Goal: Information Seeking & Learning: Learn about a topic

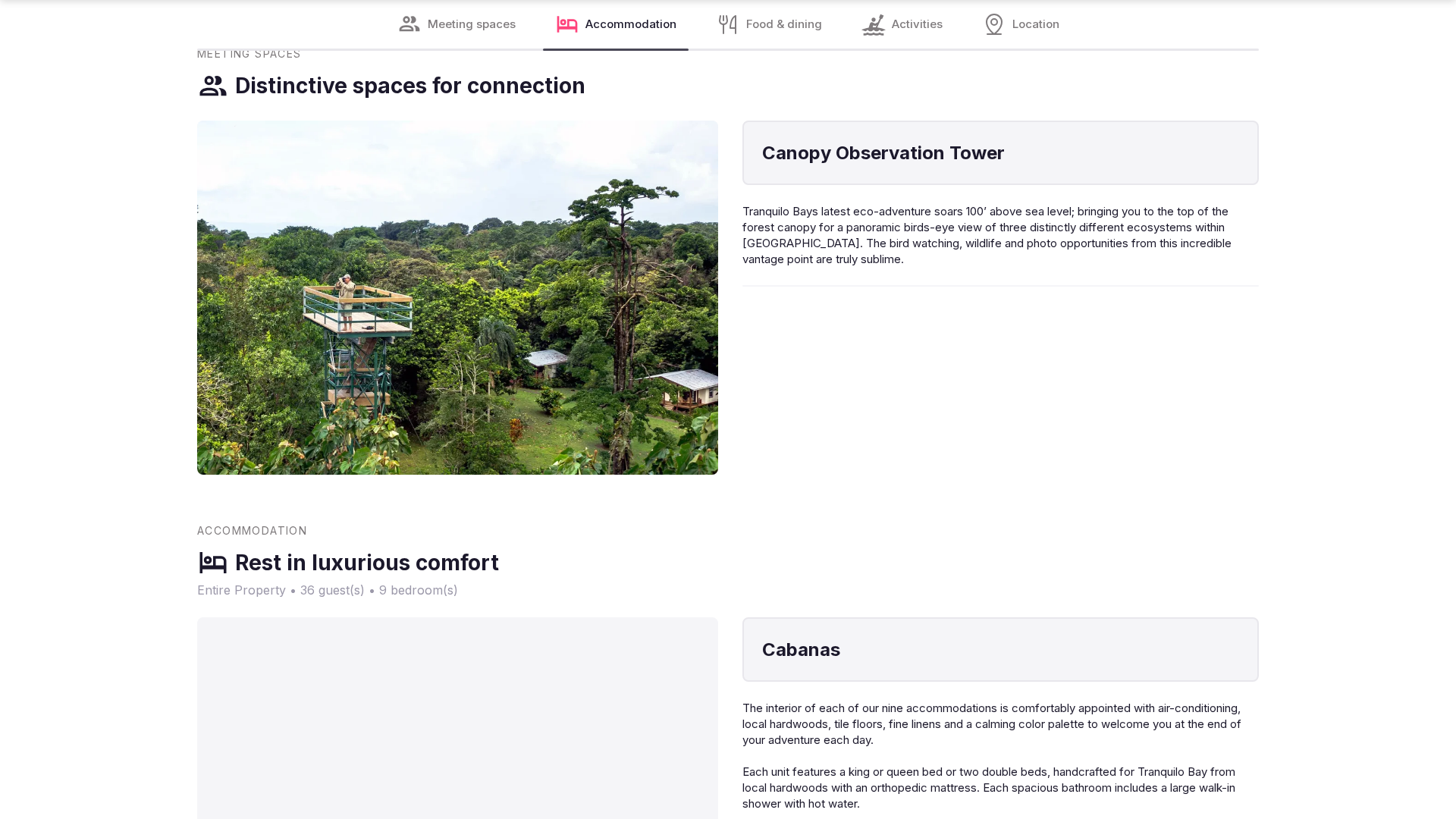
scroll to position [3054, 0]
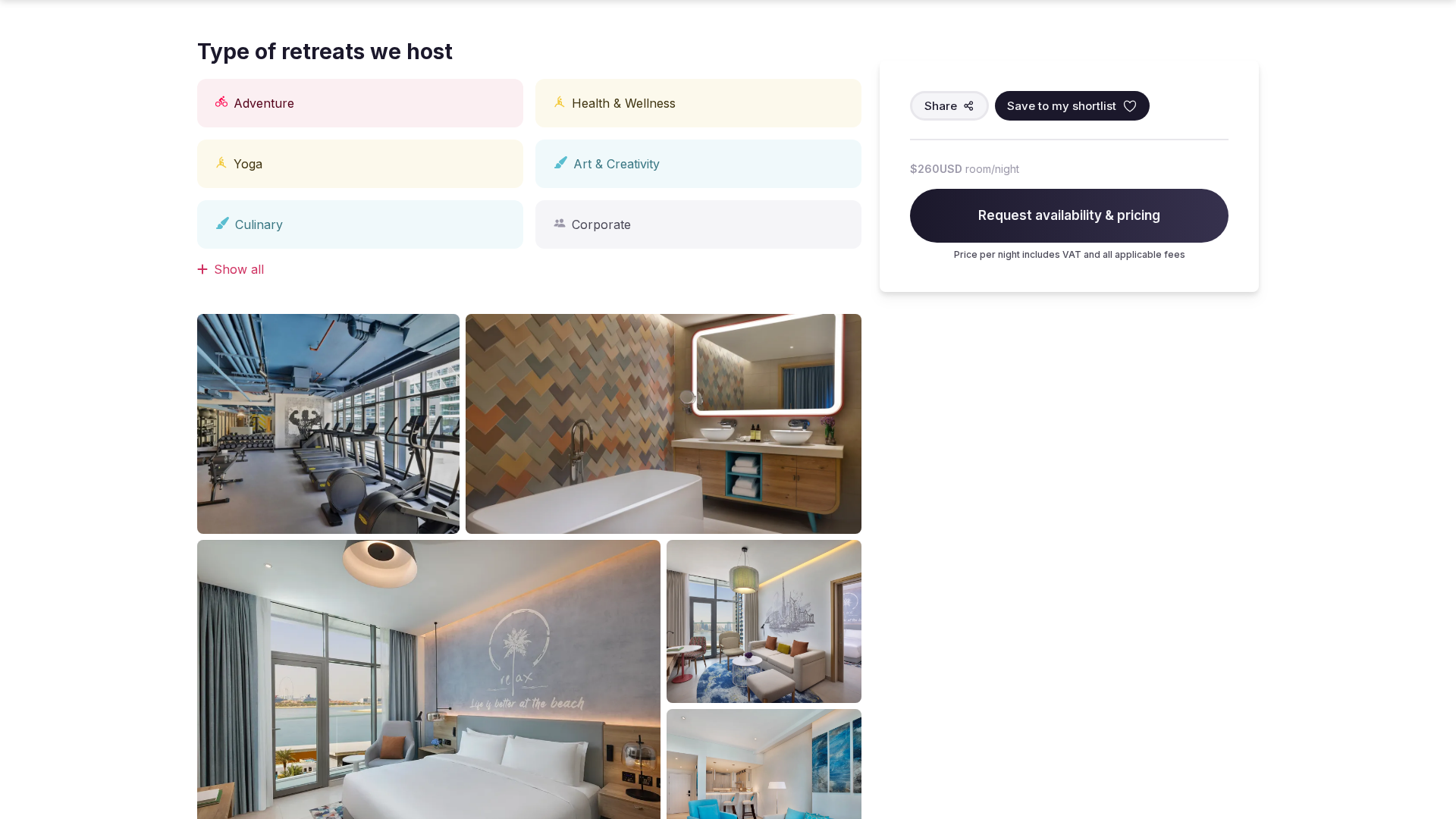
scroll to position [1530, 0]
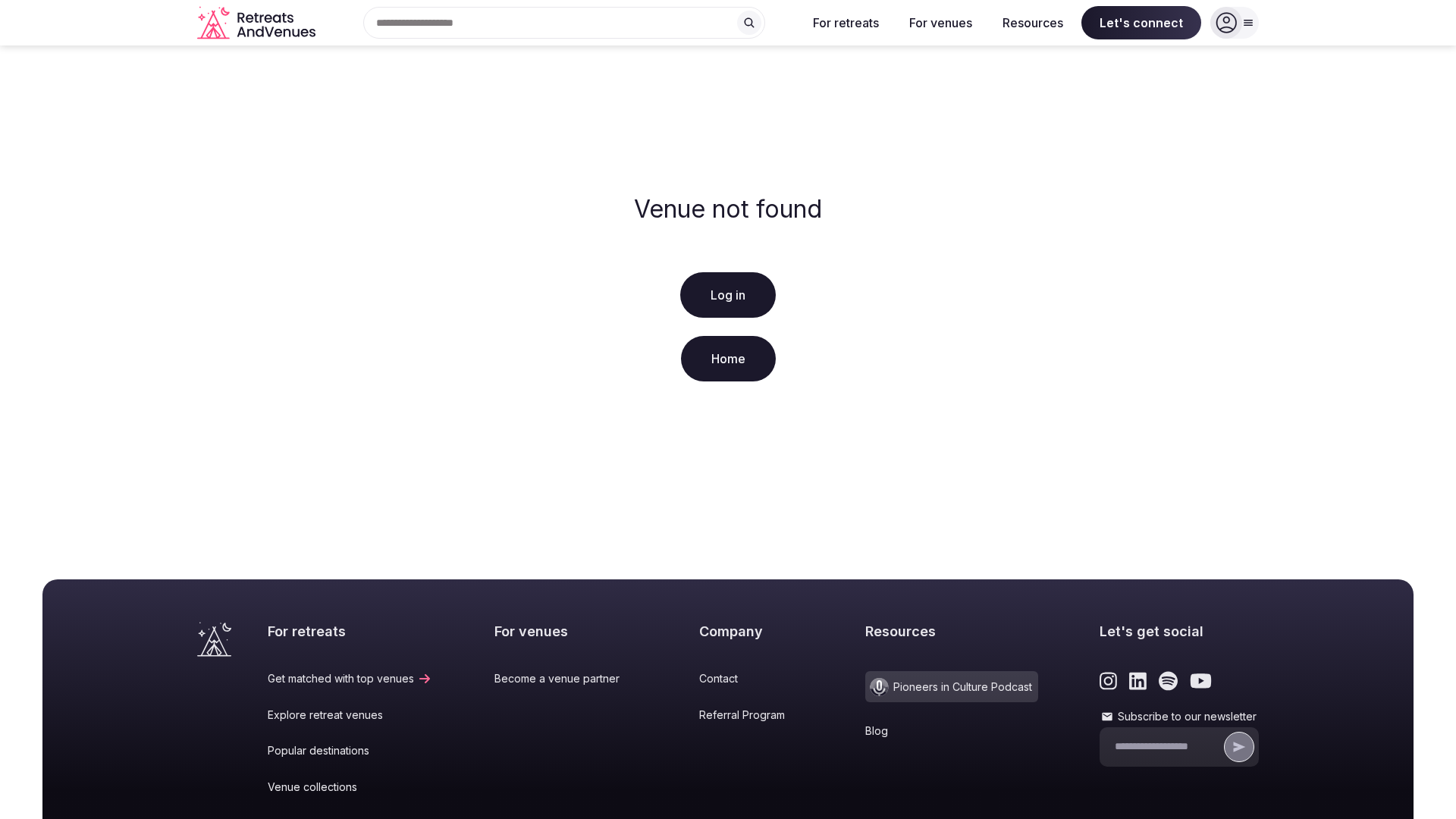
scroll to position [225, 0]
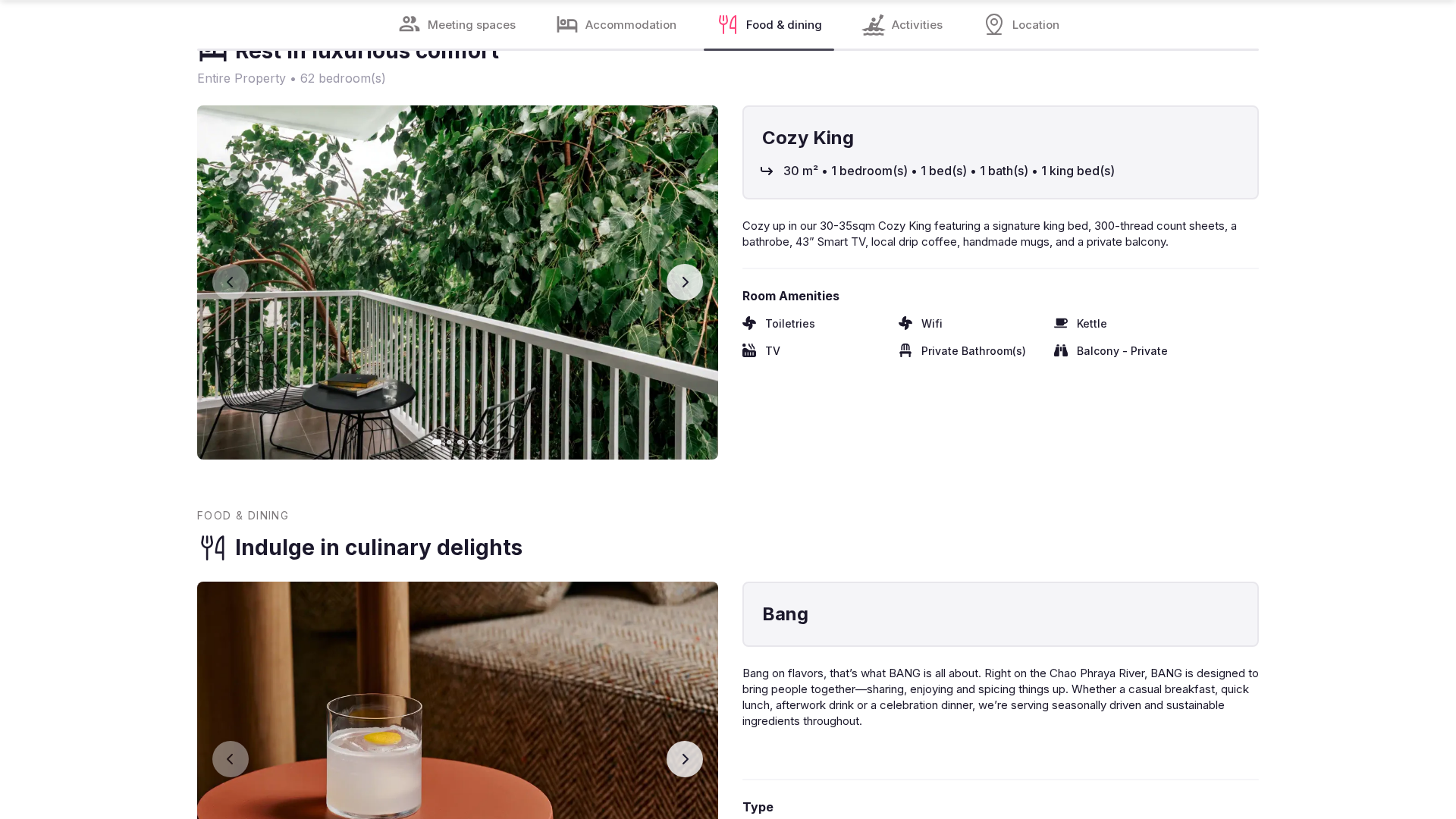
scroll to position [3052, 0]
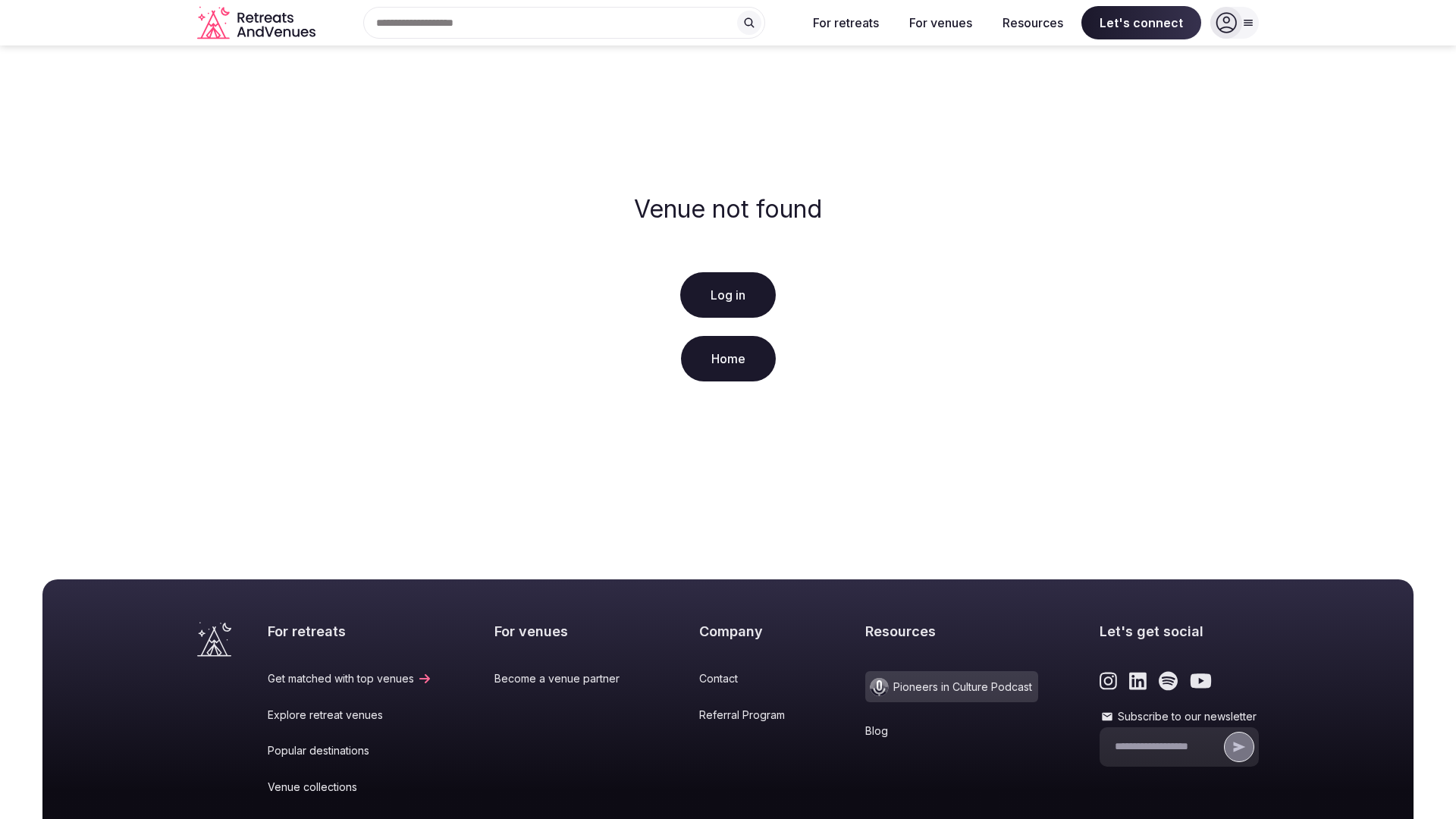
scroll to position [225, 0]
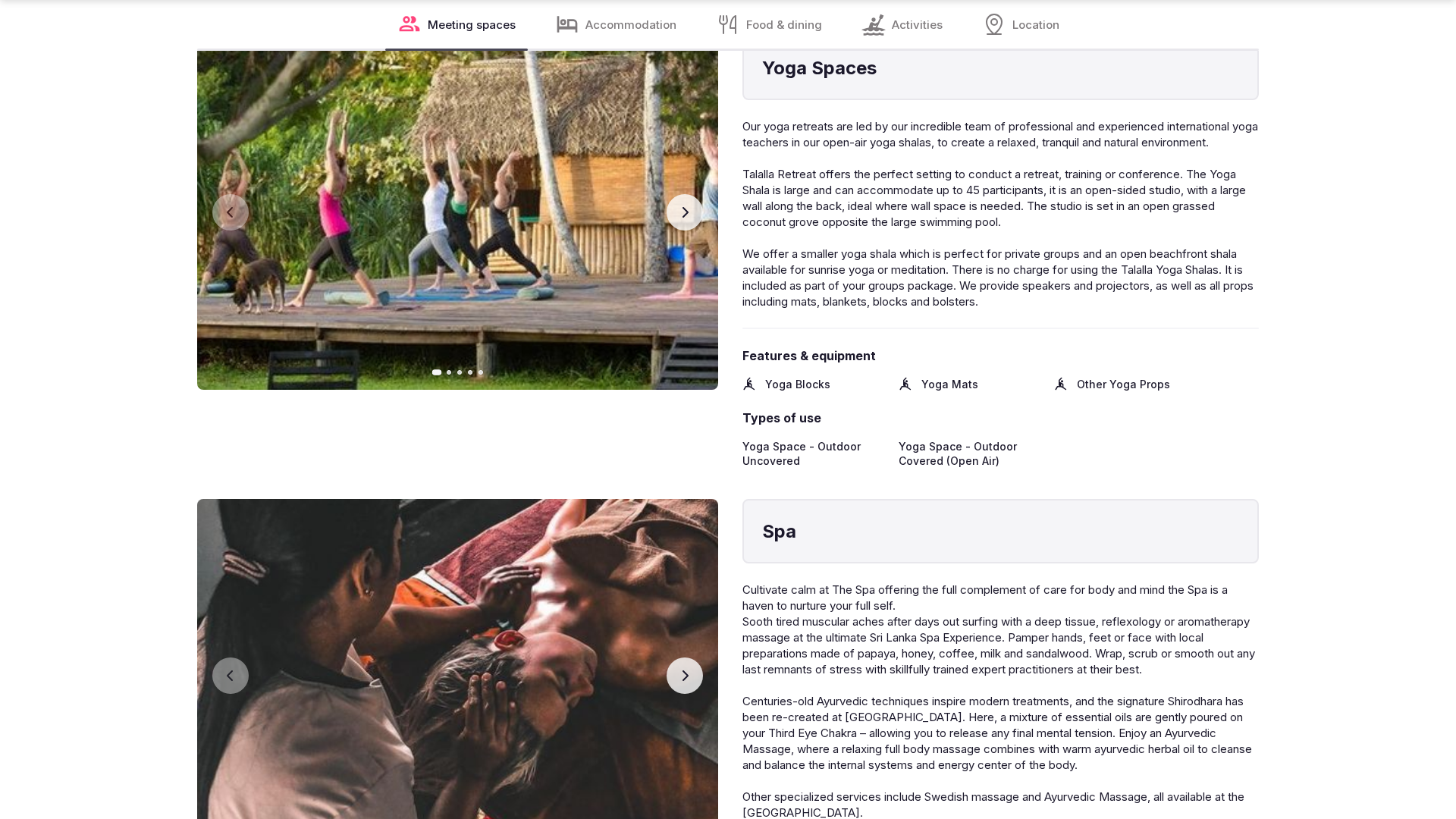
scroll to position [3054, 0]
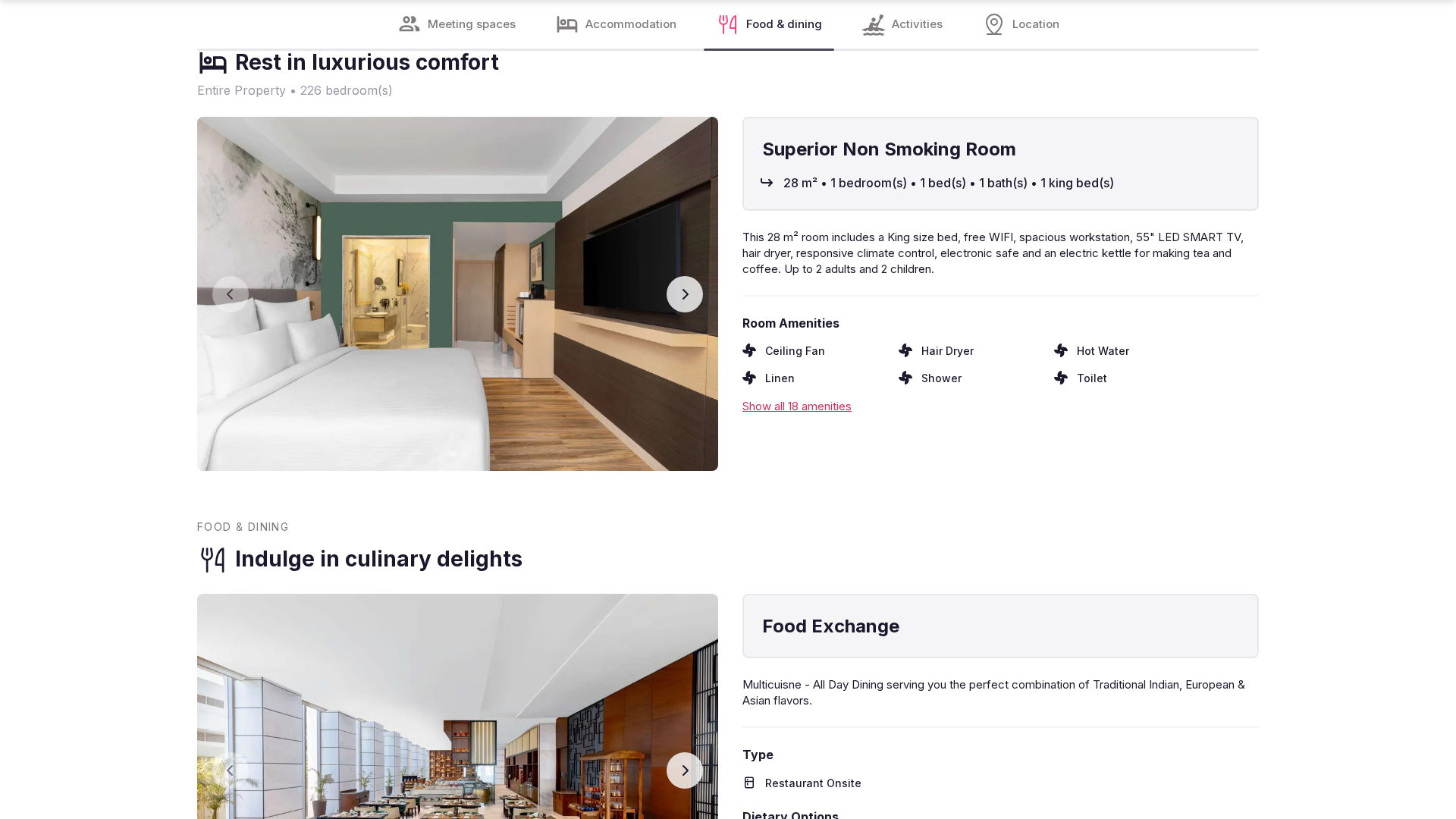
scroll to position [3054, 0]
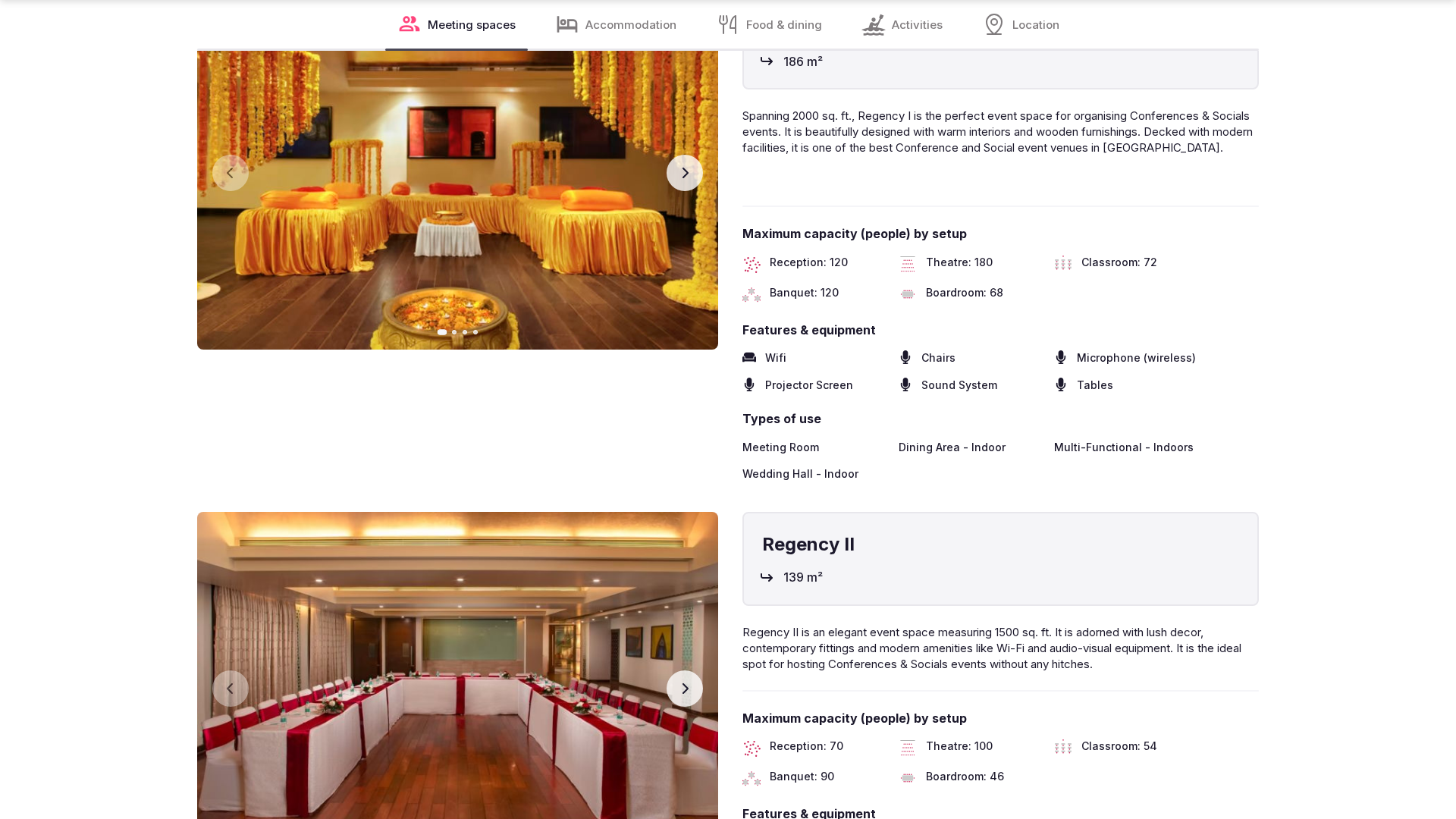
scroll to position [3054, 0]
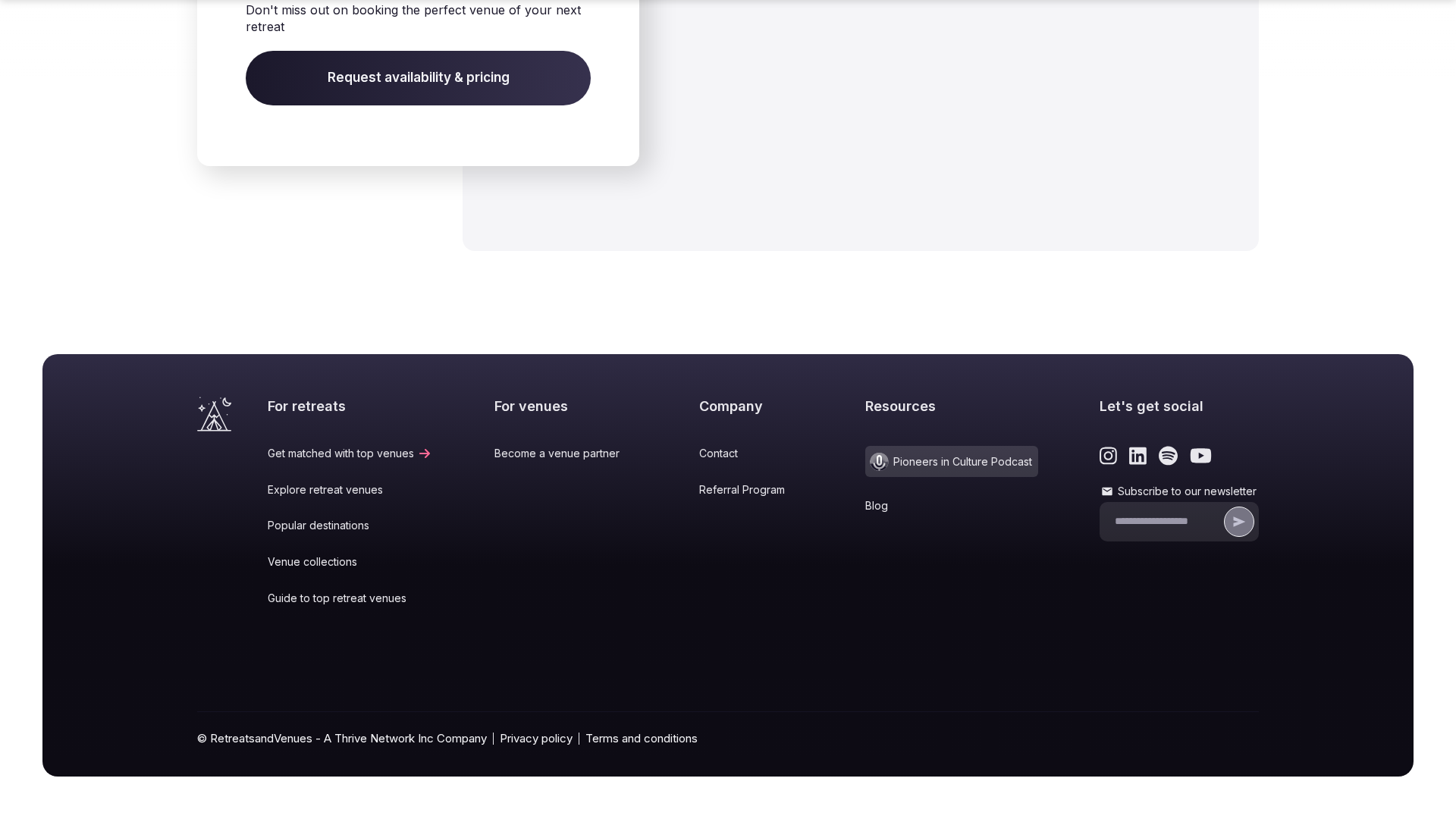
scroll to position [2418, 0]
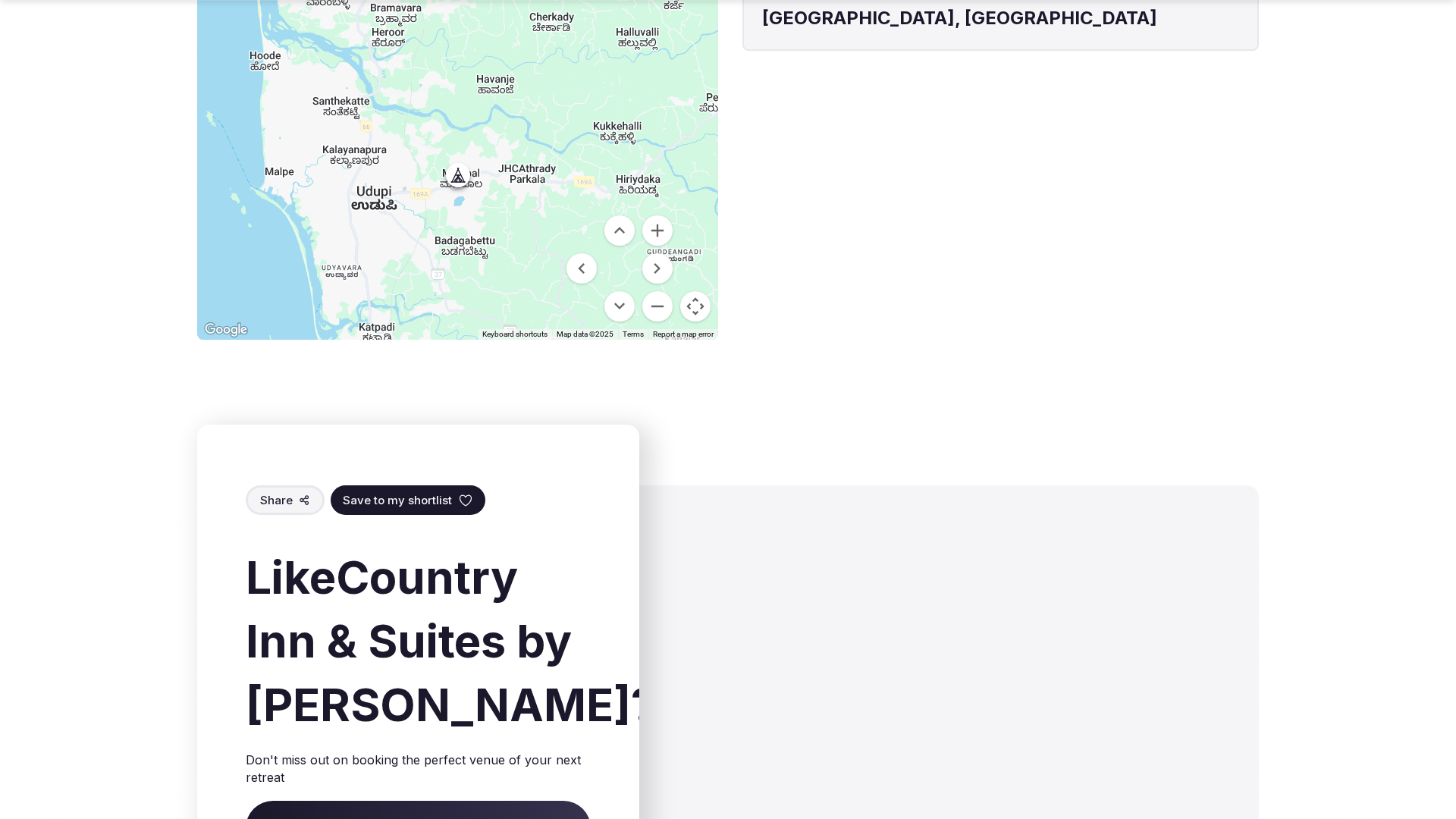
scroll to position [2277, 0]
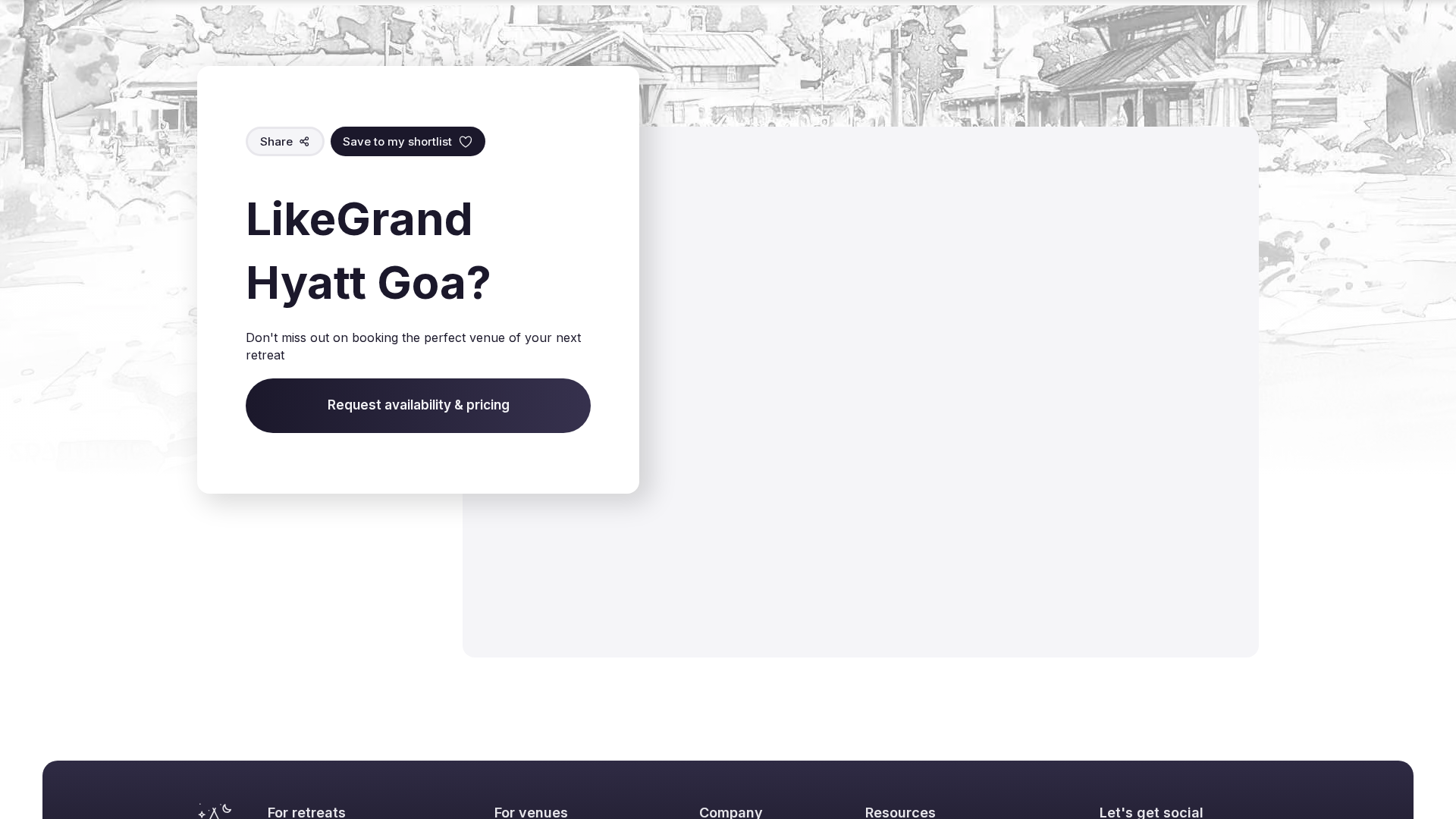
scroll to position [2632, 0]
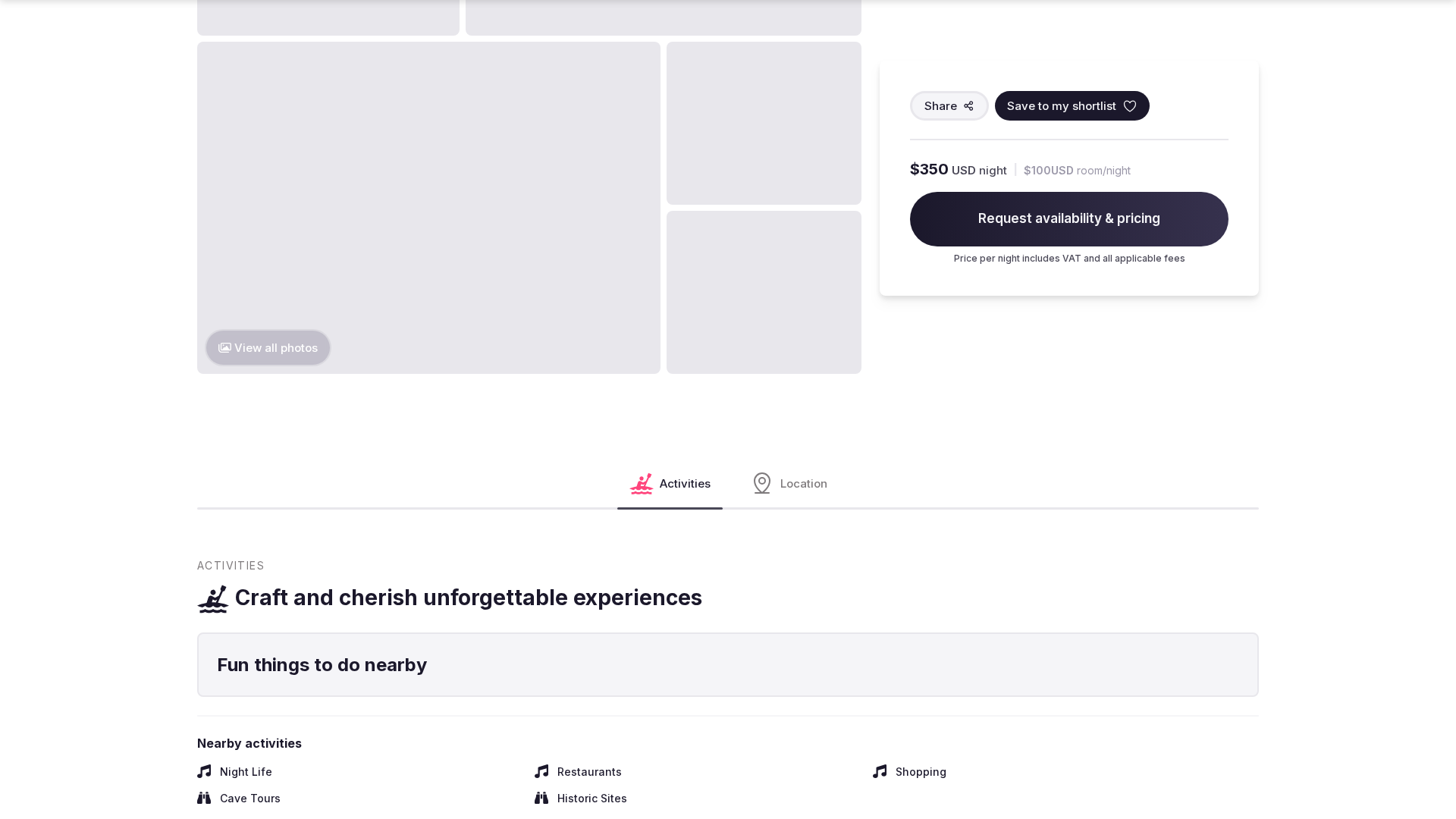
scroll to position [2315, 0]
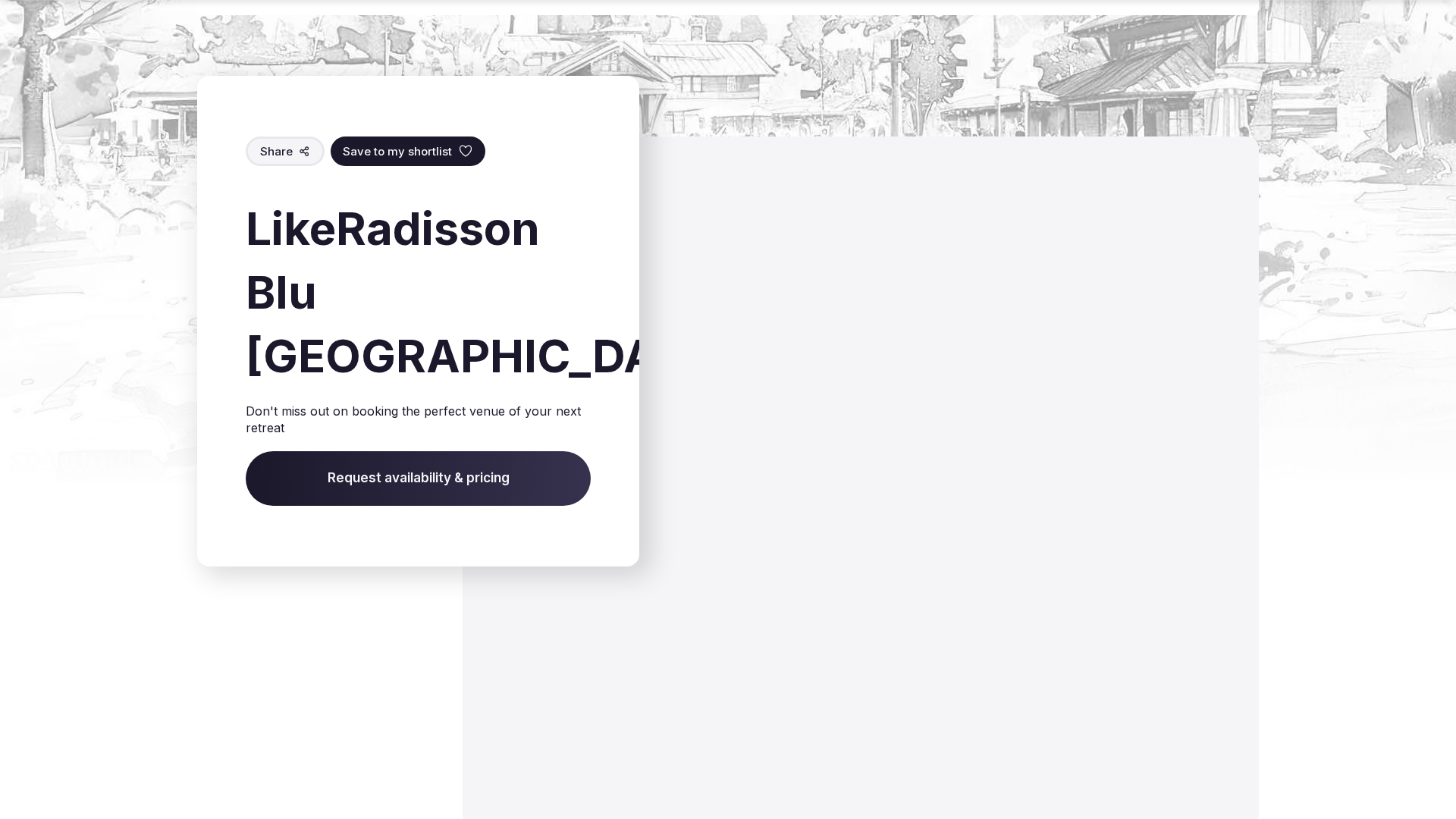
scroll to position [2825, 0]
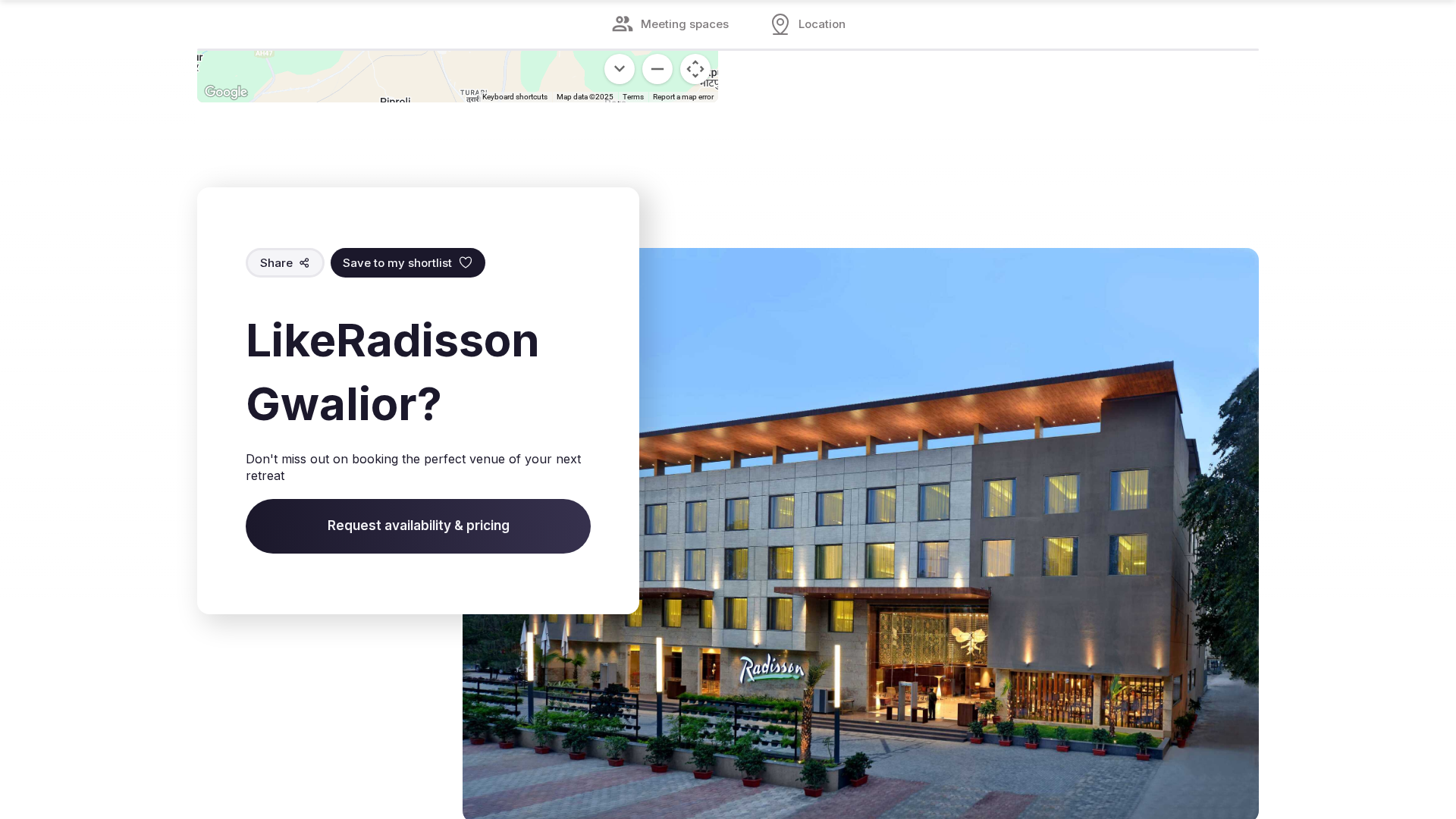
scroll to position [2085, 0]
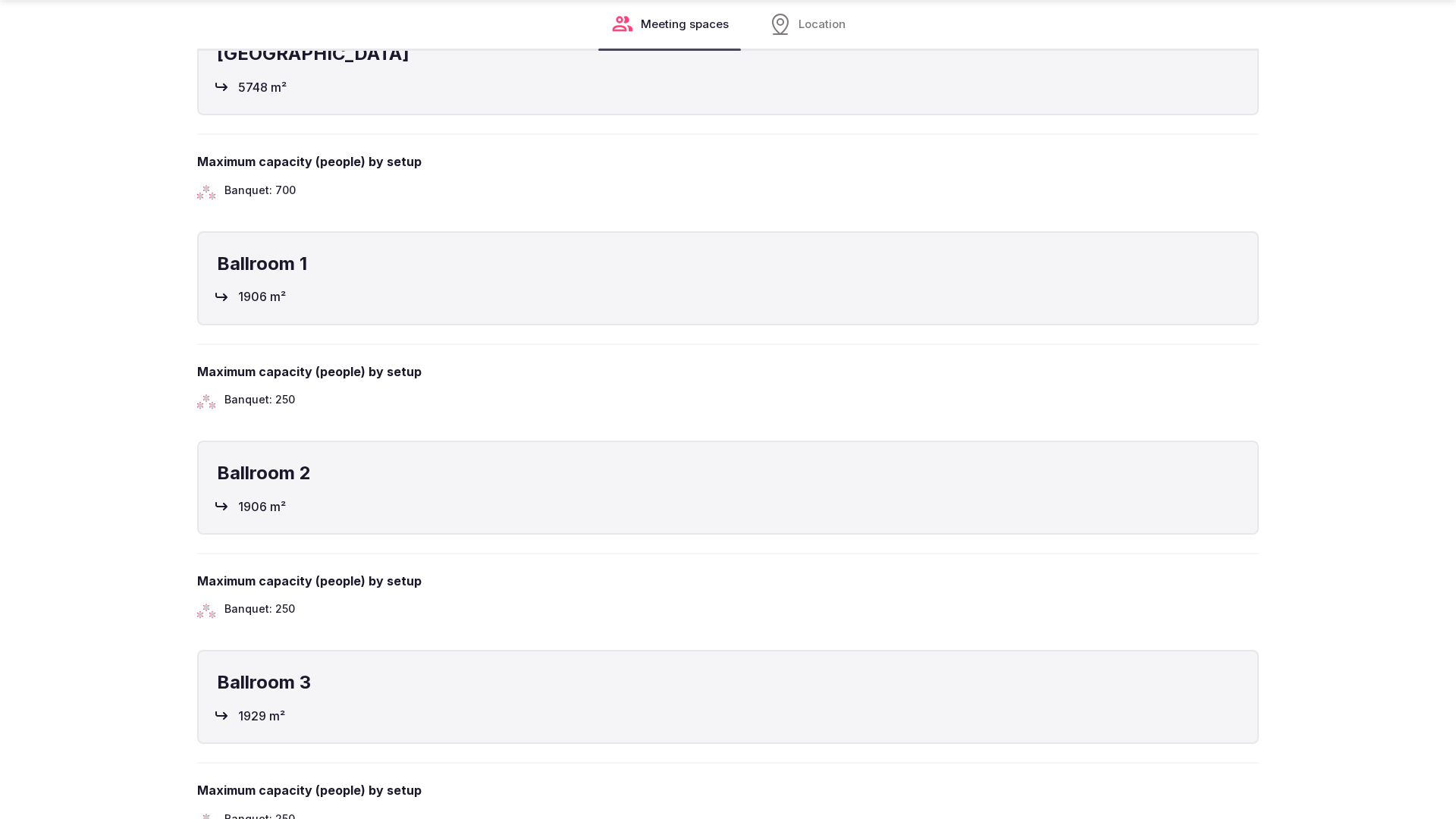
scroll to position [3003, 0]
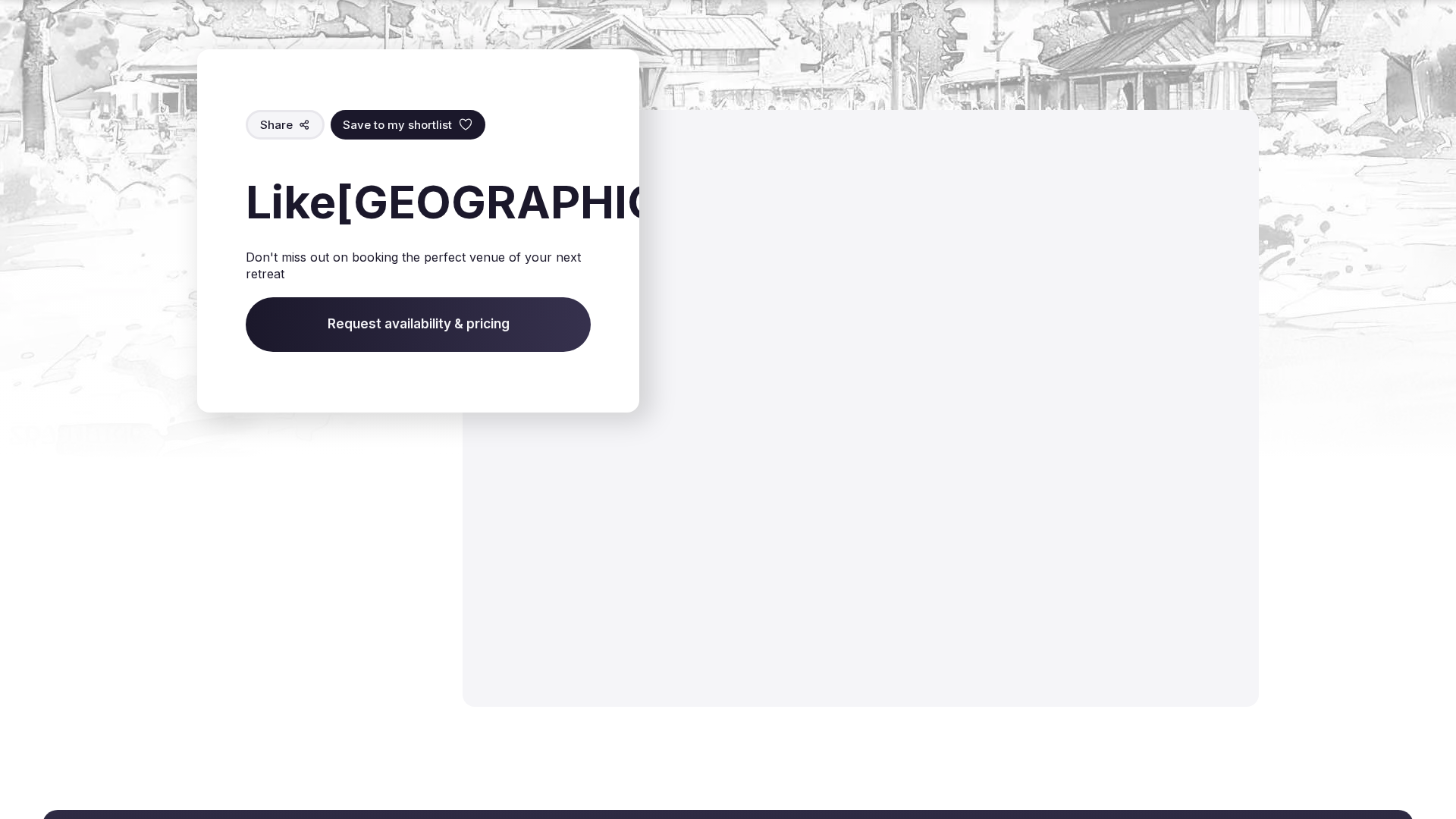
scroll to position [2773, 0]
